Goal: Understand process/instructions

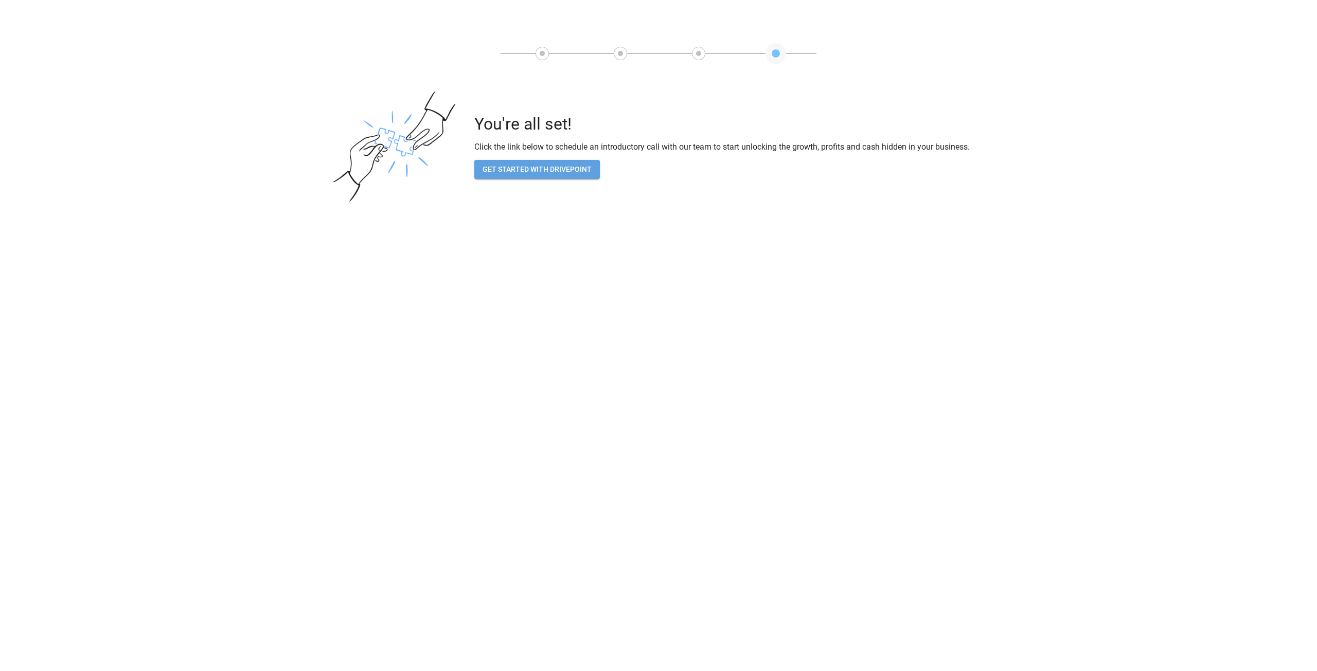
click at [526, 172] on button "GET STARTED WITH DRIVEPOINT" at bounding box center [537, 169] width 126 height 19
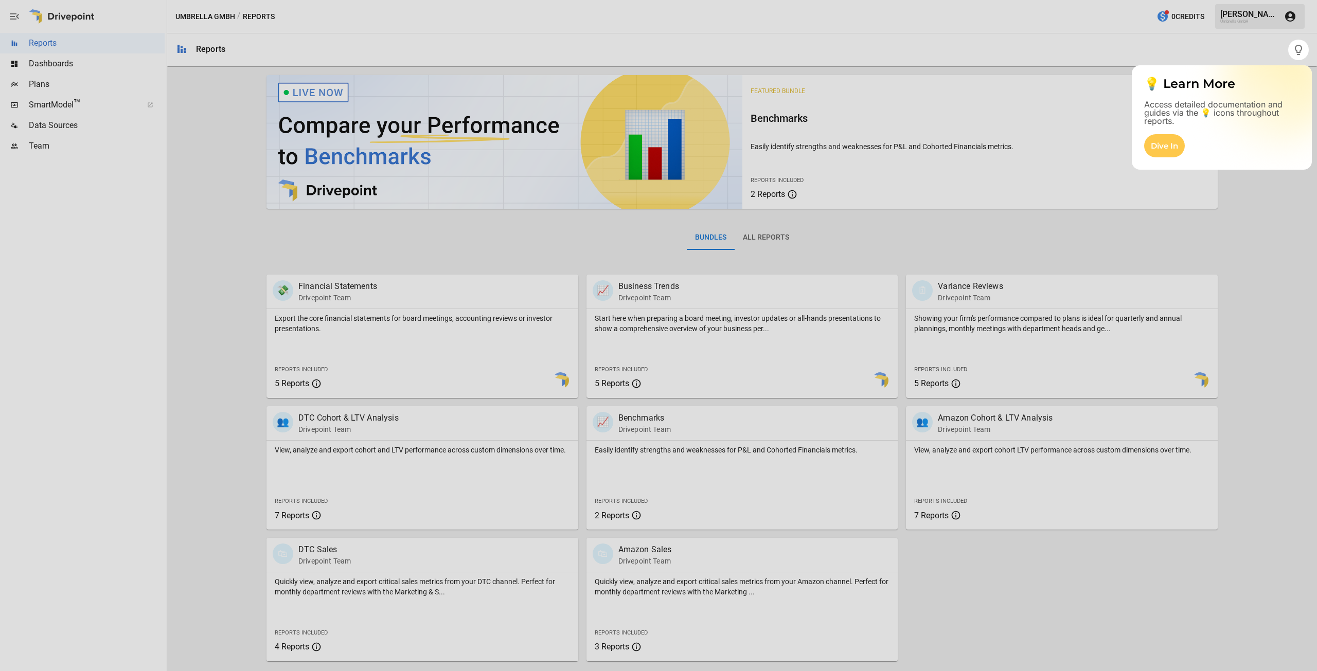
click at [61, 68] on div at bounding box center [658, 365] width 1317 height 611
click at [53, 63] on div at bounding box center [658, 365] width 1317 height 611
click at [25, 61] on div at bounding box center [658, 365] width 1317 height 611
click at [8, 64] on div at bounding box center [658, 365] width 1317 height 611
click at [37, 65] on div at bounding box center [658, 365] width 1317 height 611
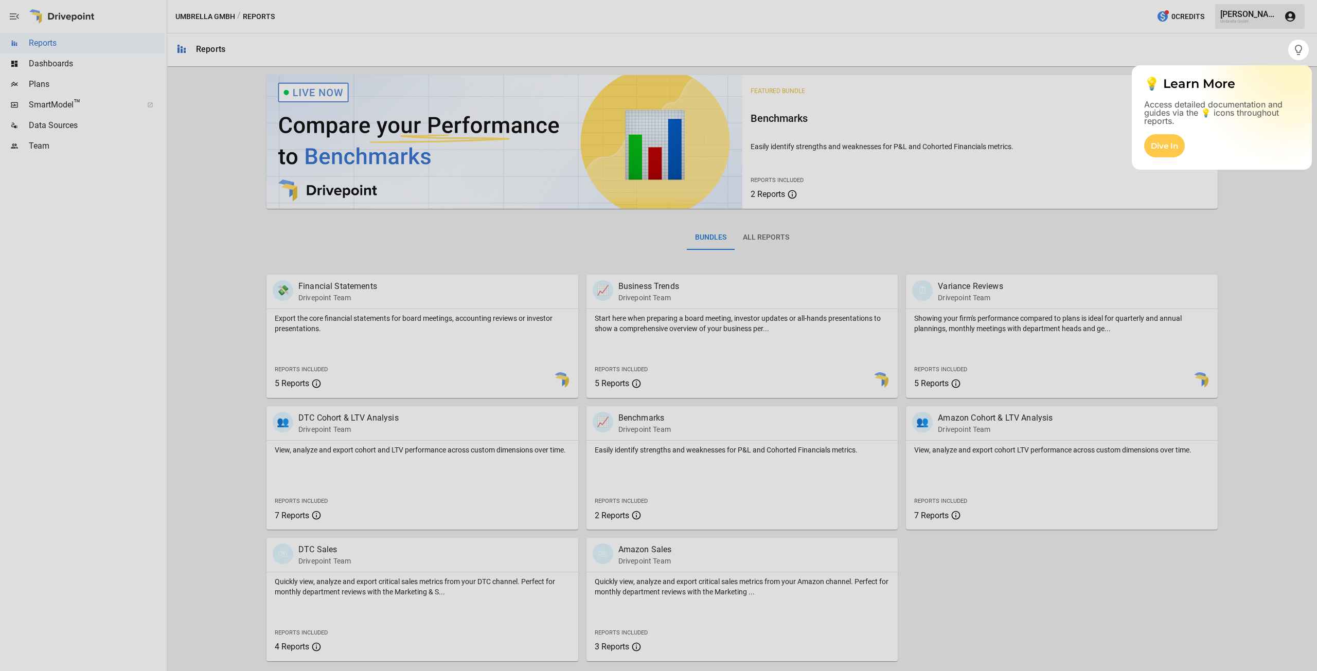
click at [16, 12] on div at bounding box center [658, 20] width 1317 height 40
click at [1167, 145] on div "Dive In" at bounding box center [1164, 145] width 41 height 23
